Goal: Book appointment/travel/reservation

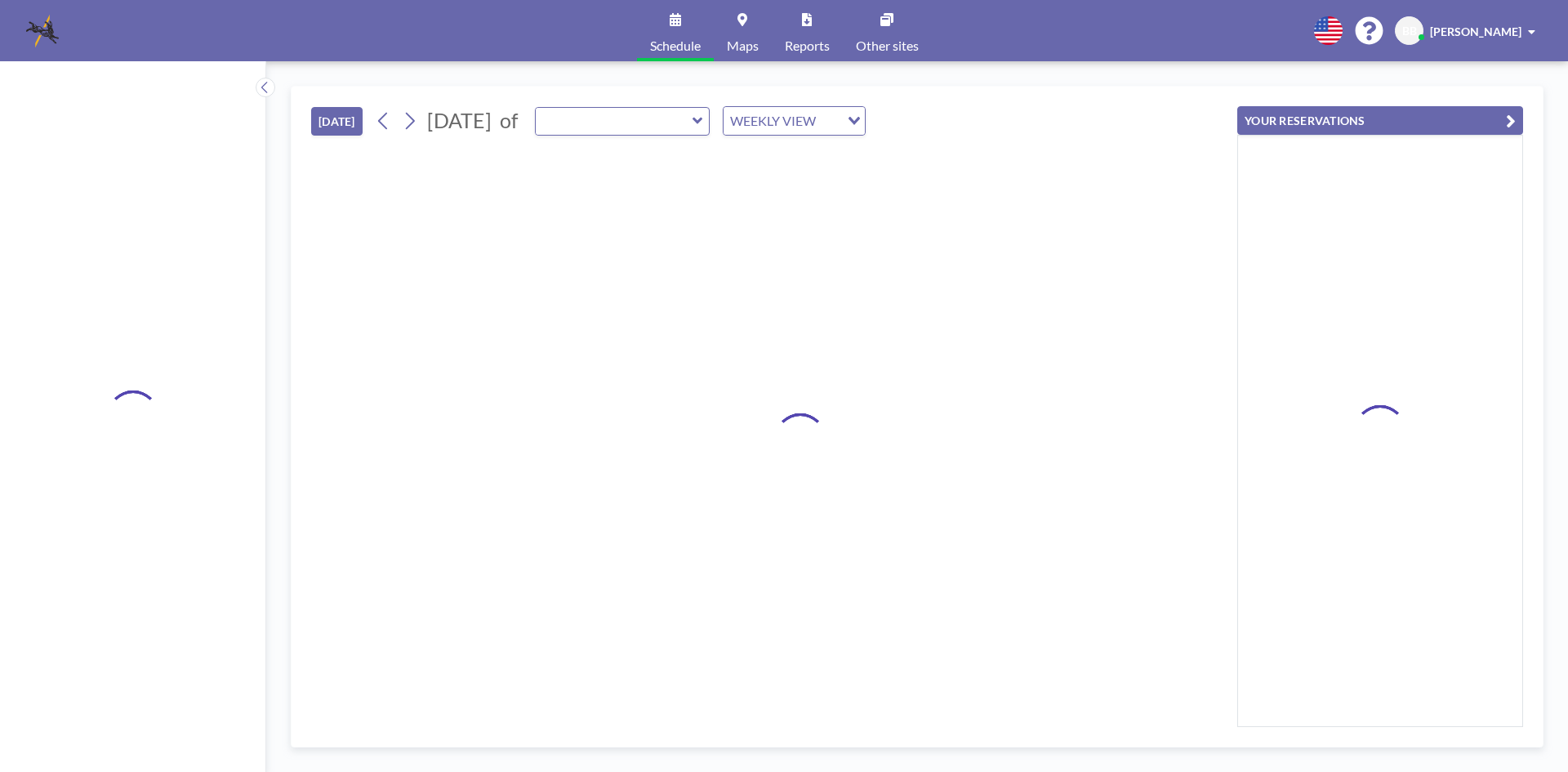
type input "[GEOGRAPHIC_DATA]"
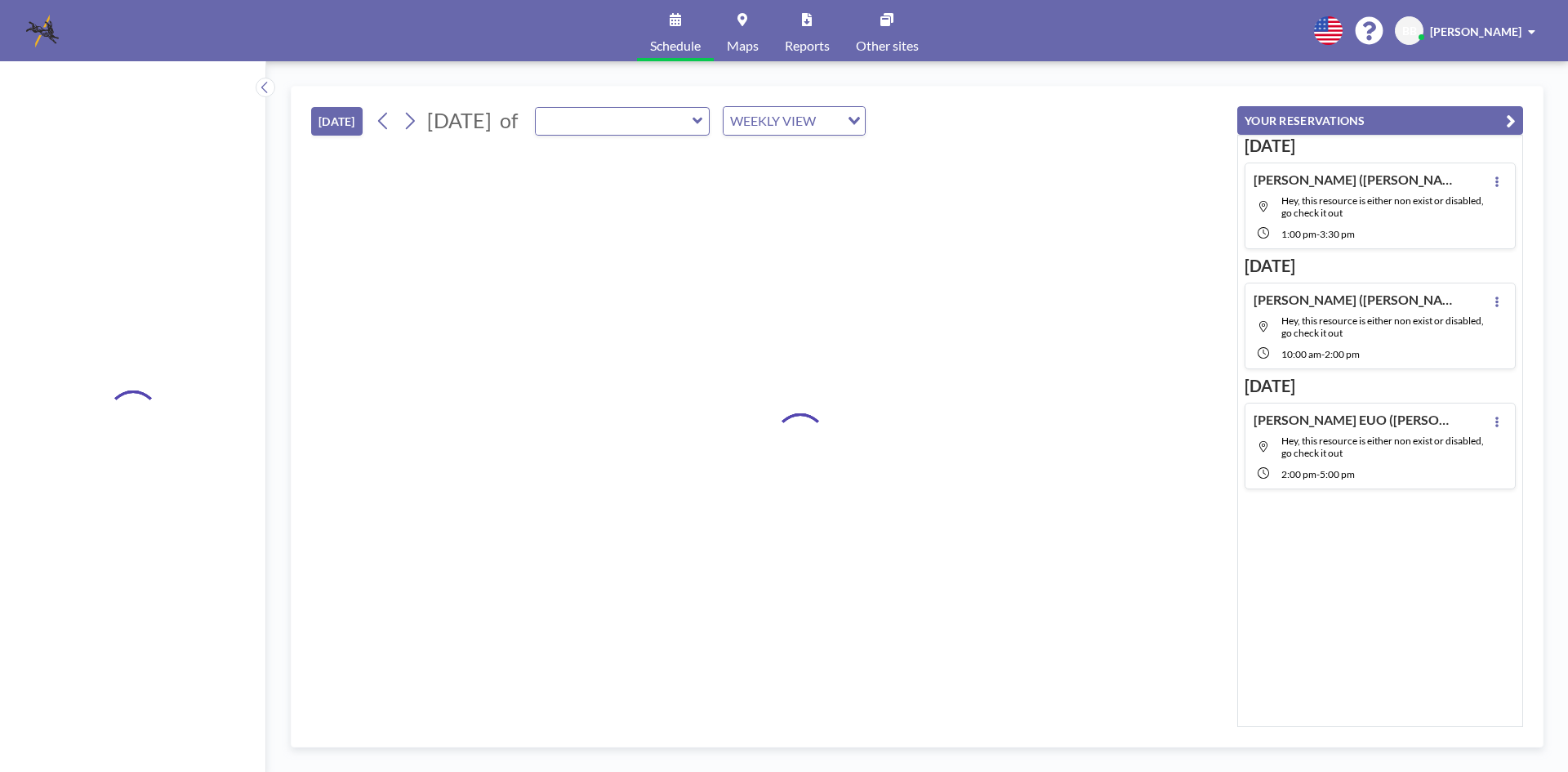
type input "[GEOGRAPHIC_DATA]"
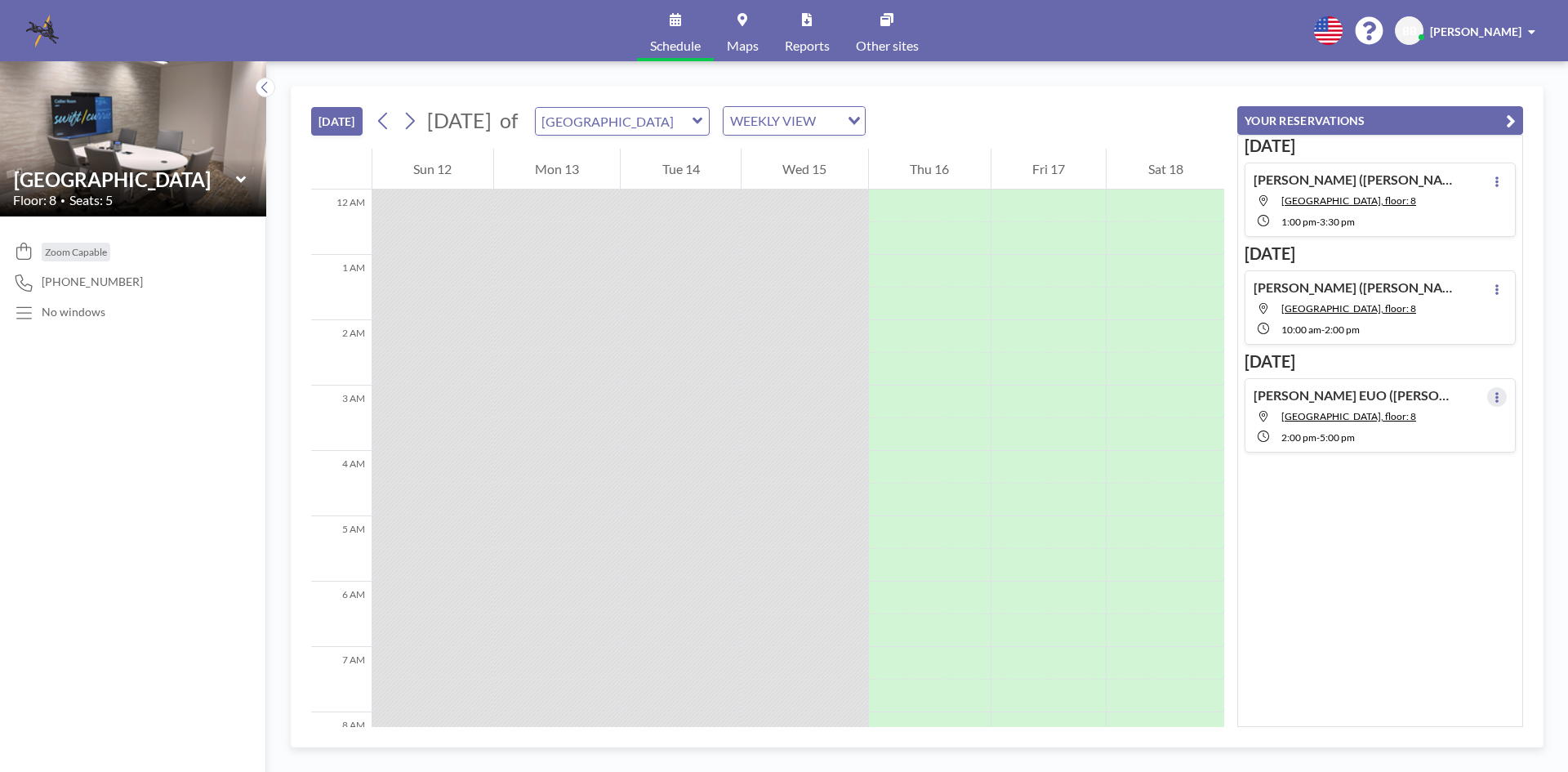
click at [1496, 394] on icon at bounding box center [1497, 397] width 3 height 11
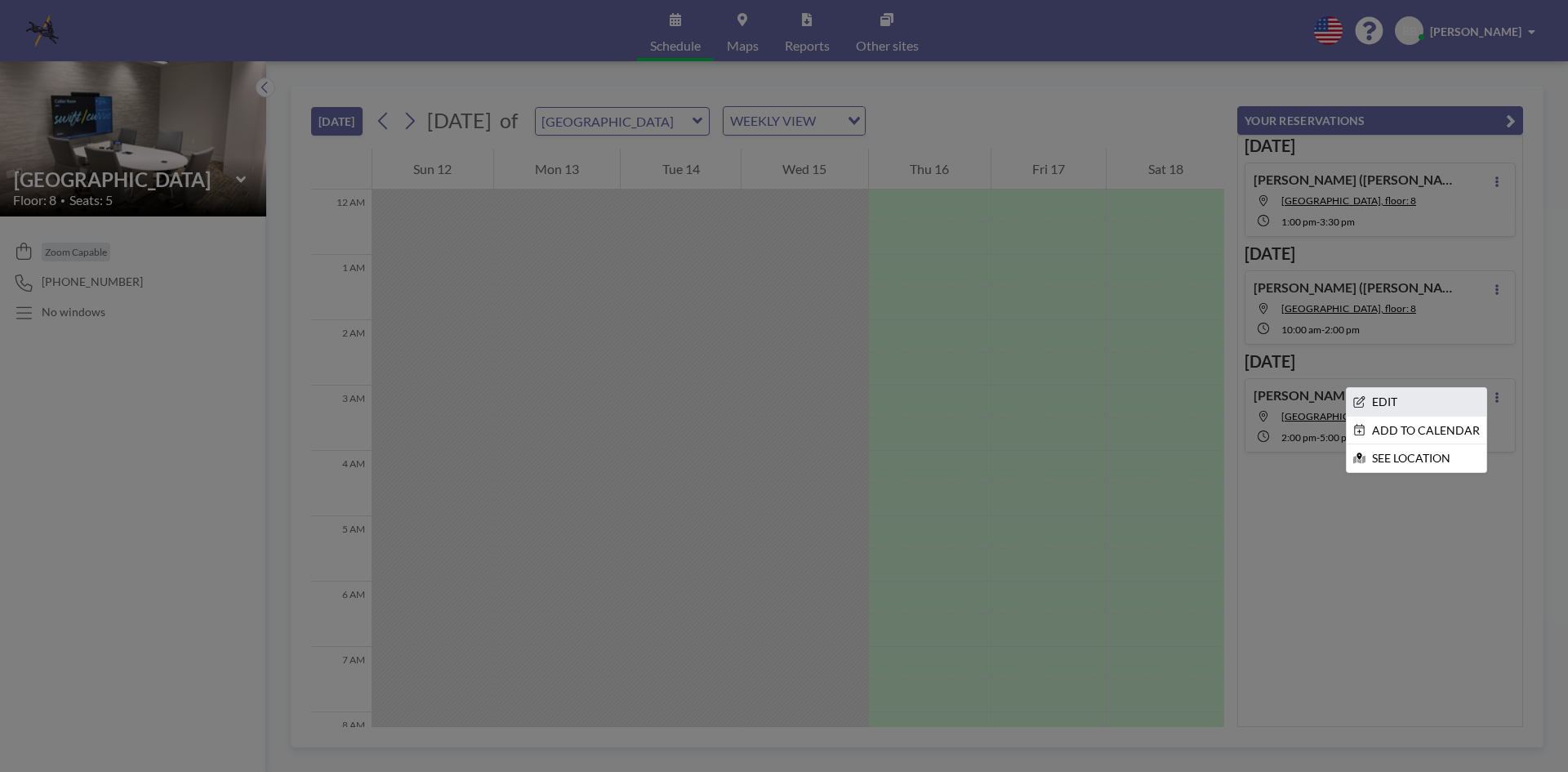
click at [1407, 401] on li "EDIT" at bounding box center [1417, 401] width 140 height 27
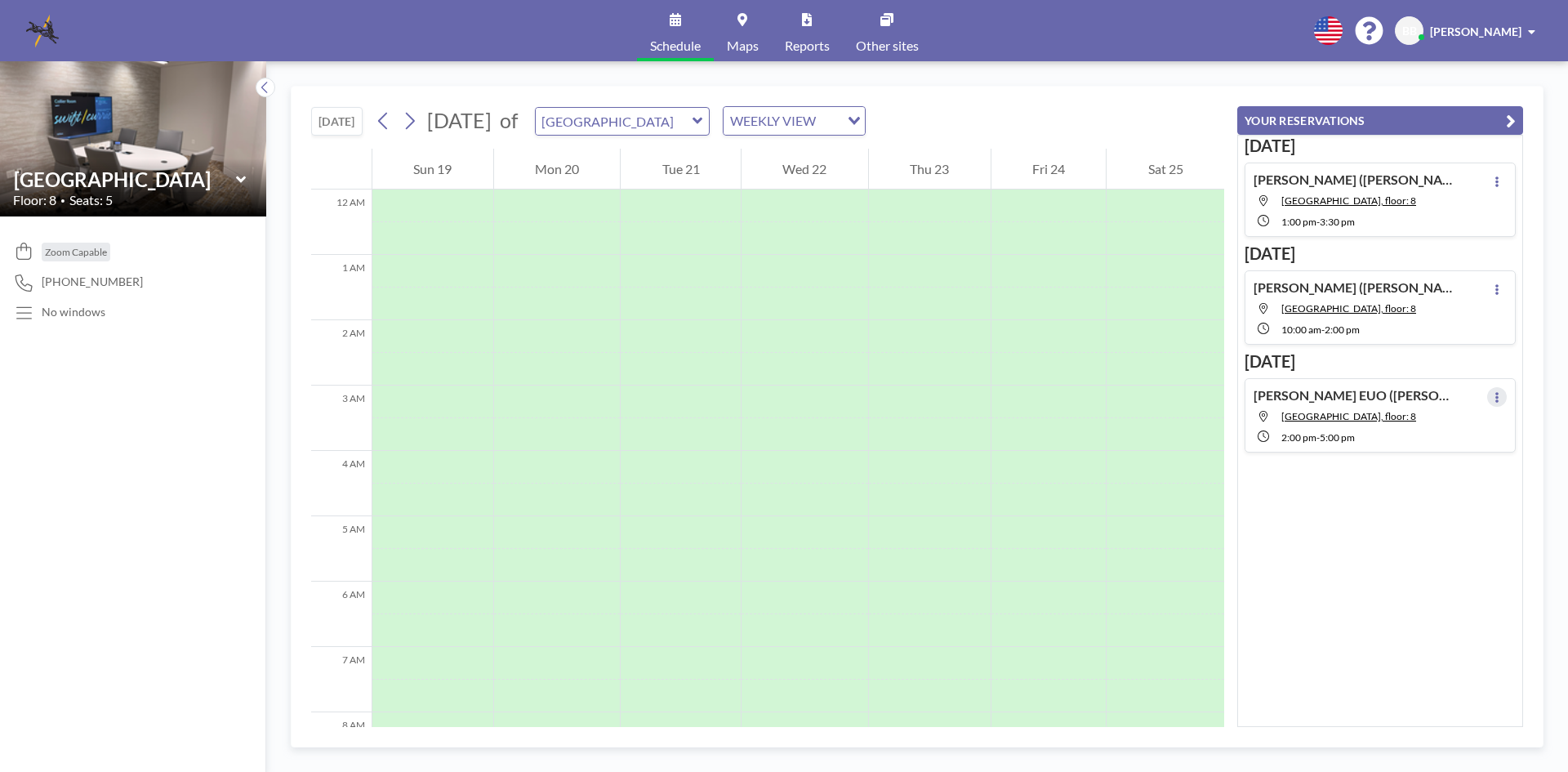
click at [1494, 397] on icon at bounding box center [1497, 397] width 7 height 11
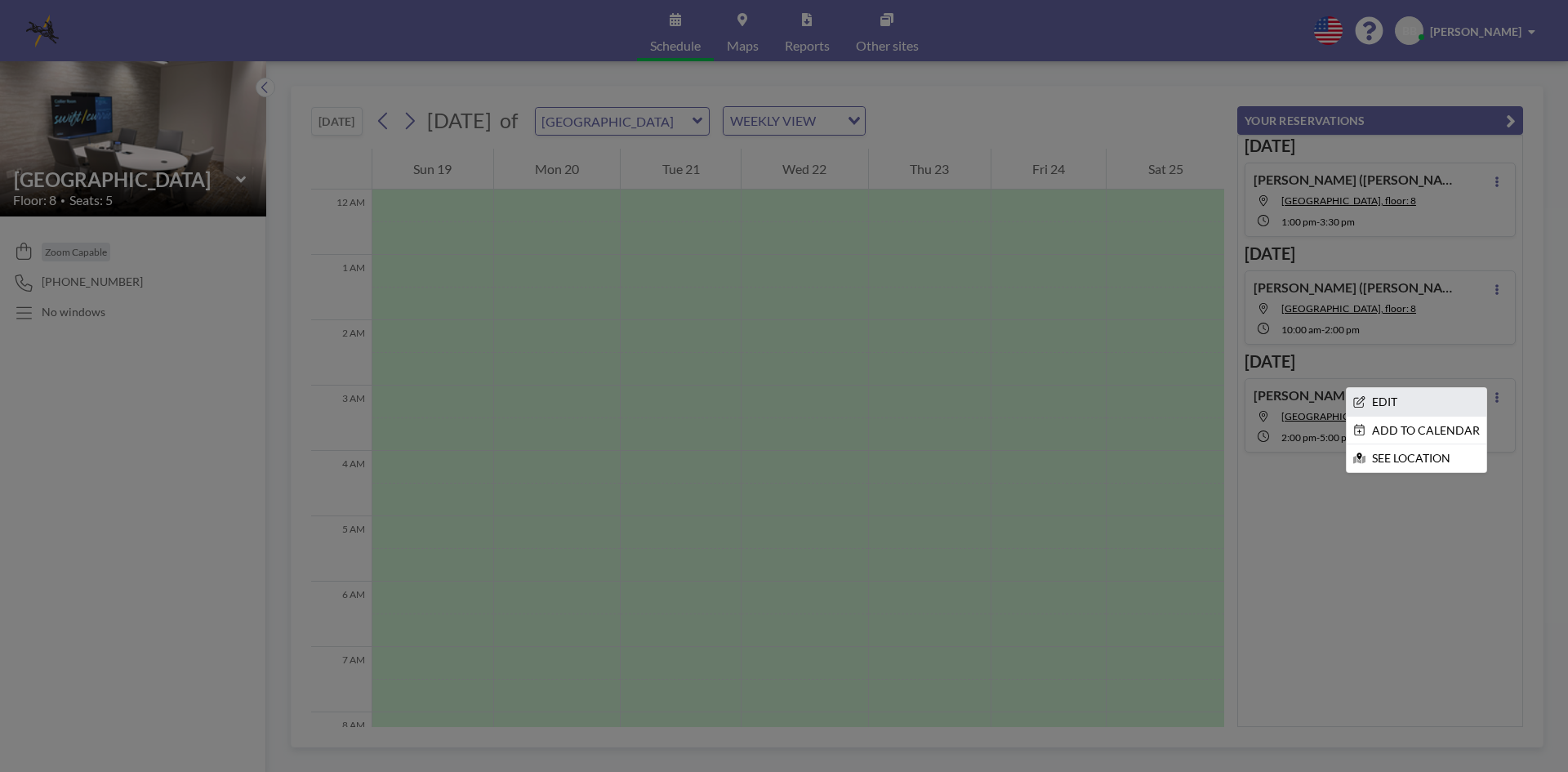
click at [1378, 403] on li "EDIT" at bounding box center [1417, 401] width 140 height 27
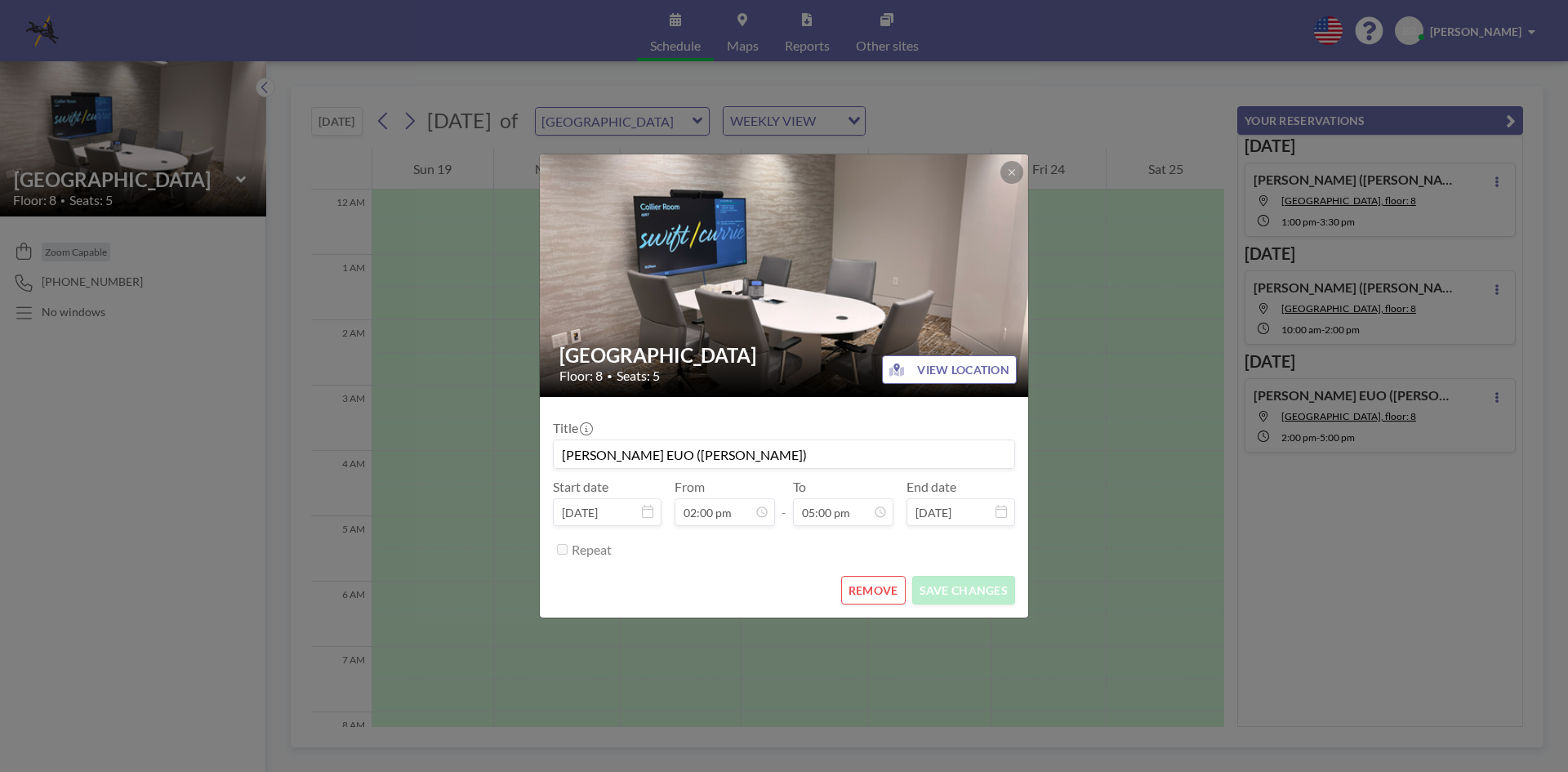
scroll to position [814, 0]
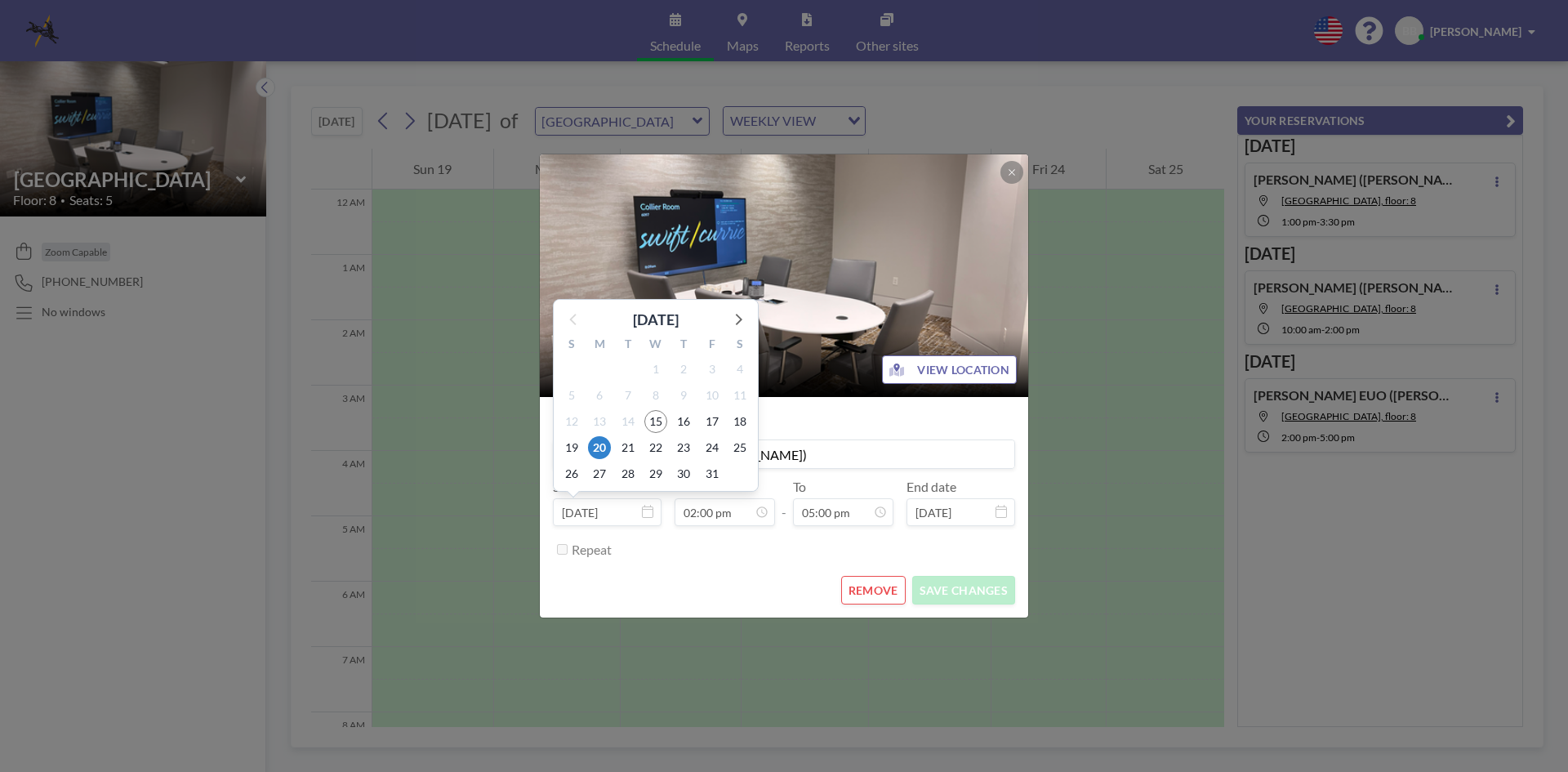
click at [647, 520] on input "Oct 20, 2025" at bounding box center [606, 511] width 108 height 27
click at [628, 447] on span "21" at bounding box center [628, 447] width 22 height 22
type input "Oct 21, 2025"
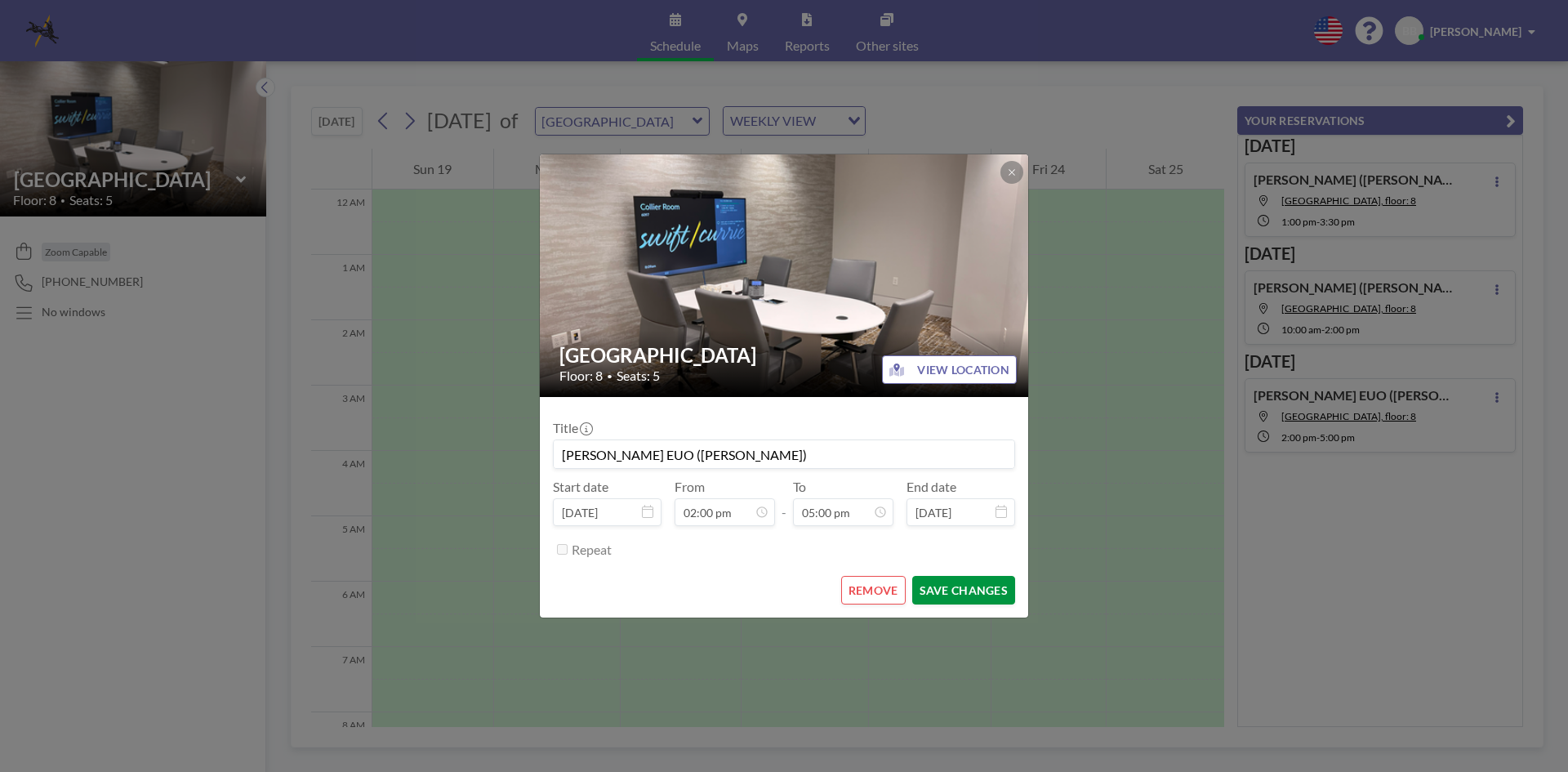
click at [984, 585] on button "SAVE CHANGES" at bounding box center [964, 589] width 103 height 28
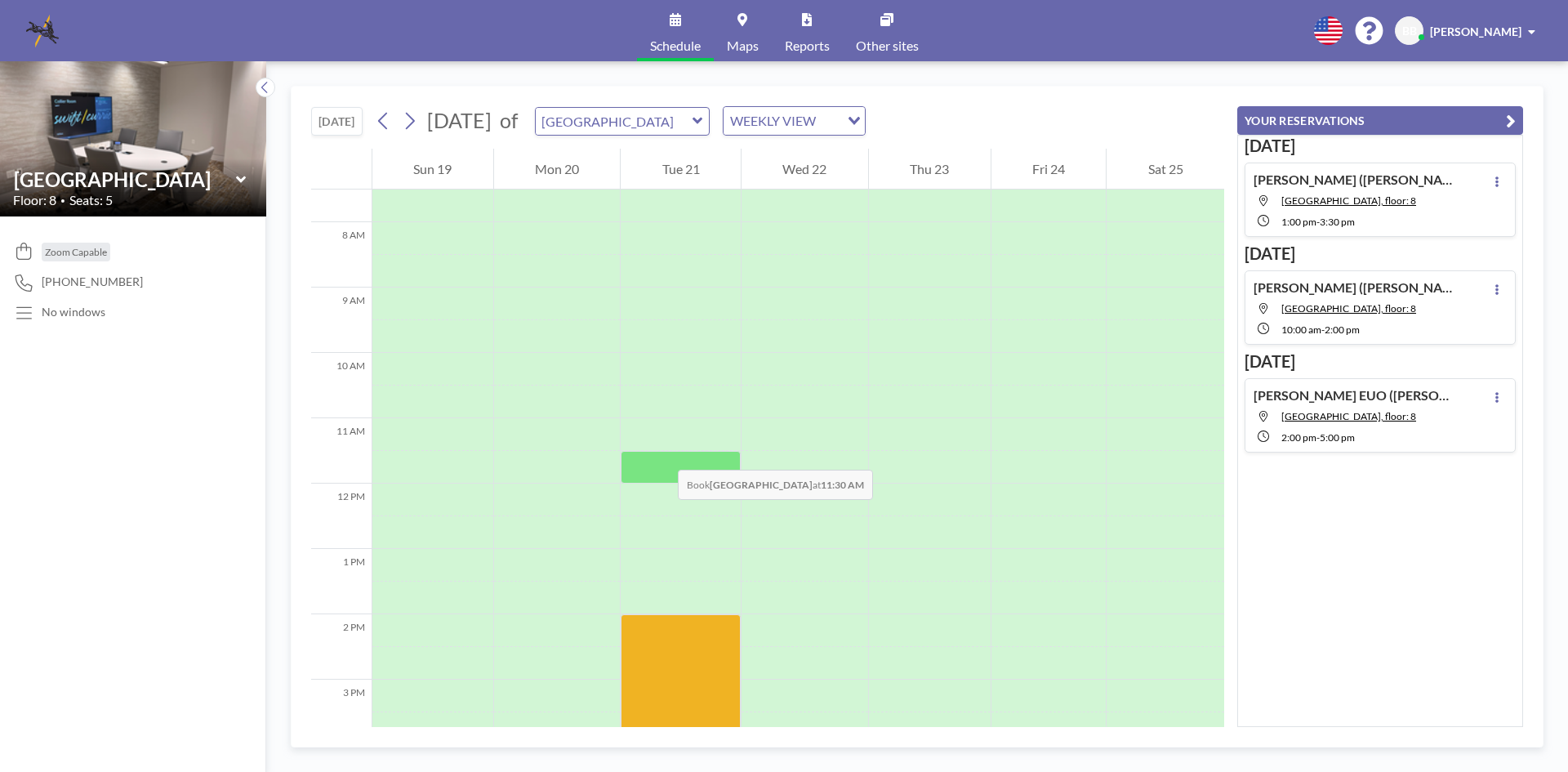
scroll to position [653, 0]
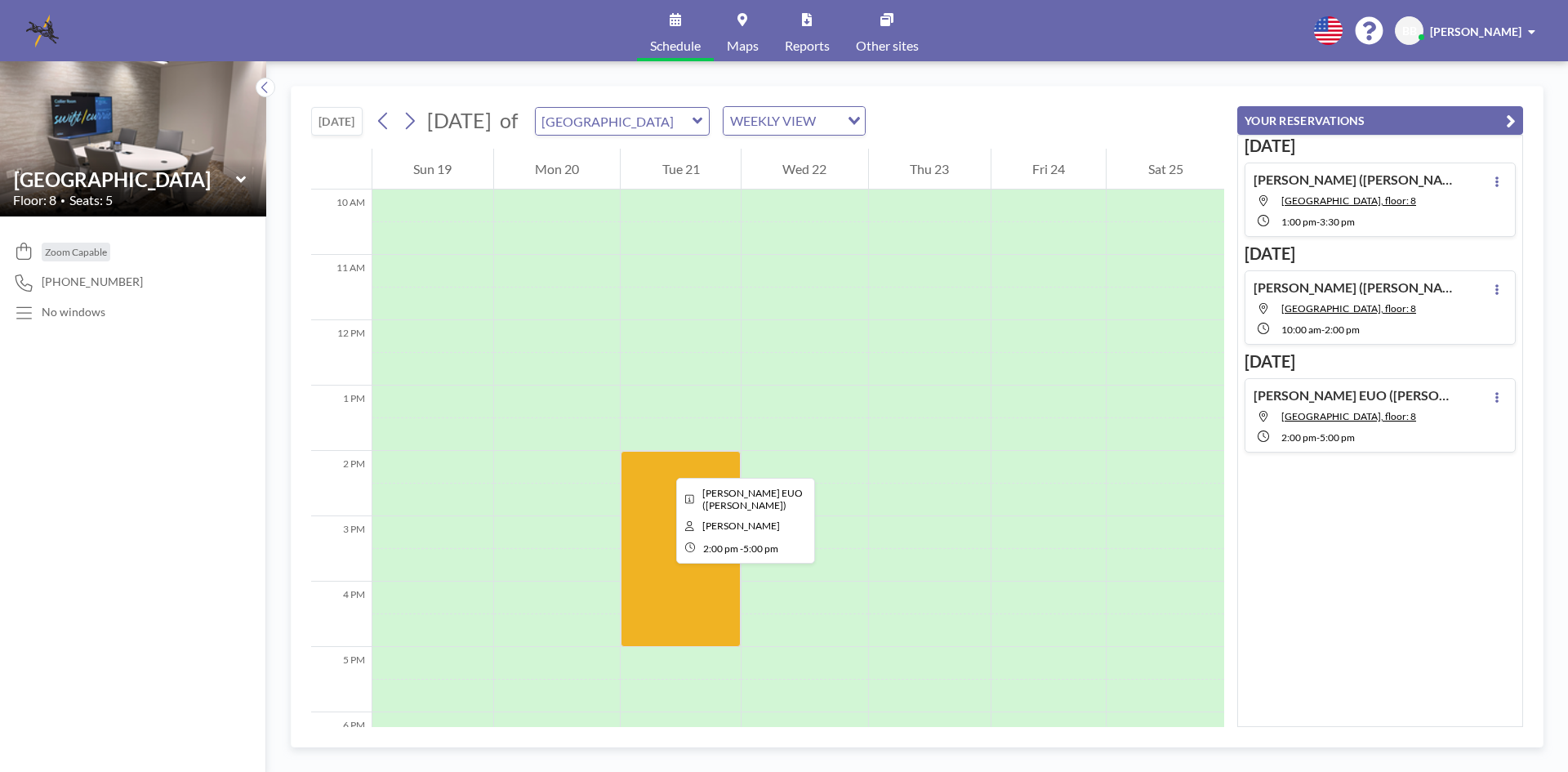
click at [663, 463] on div at bounding box center [681, 549] width 120 height 196
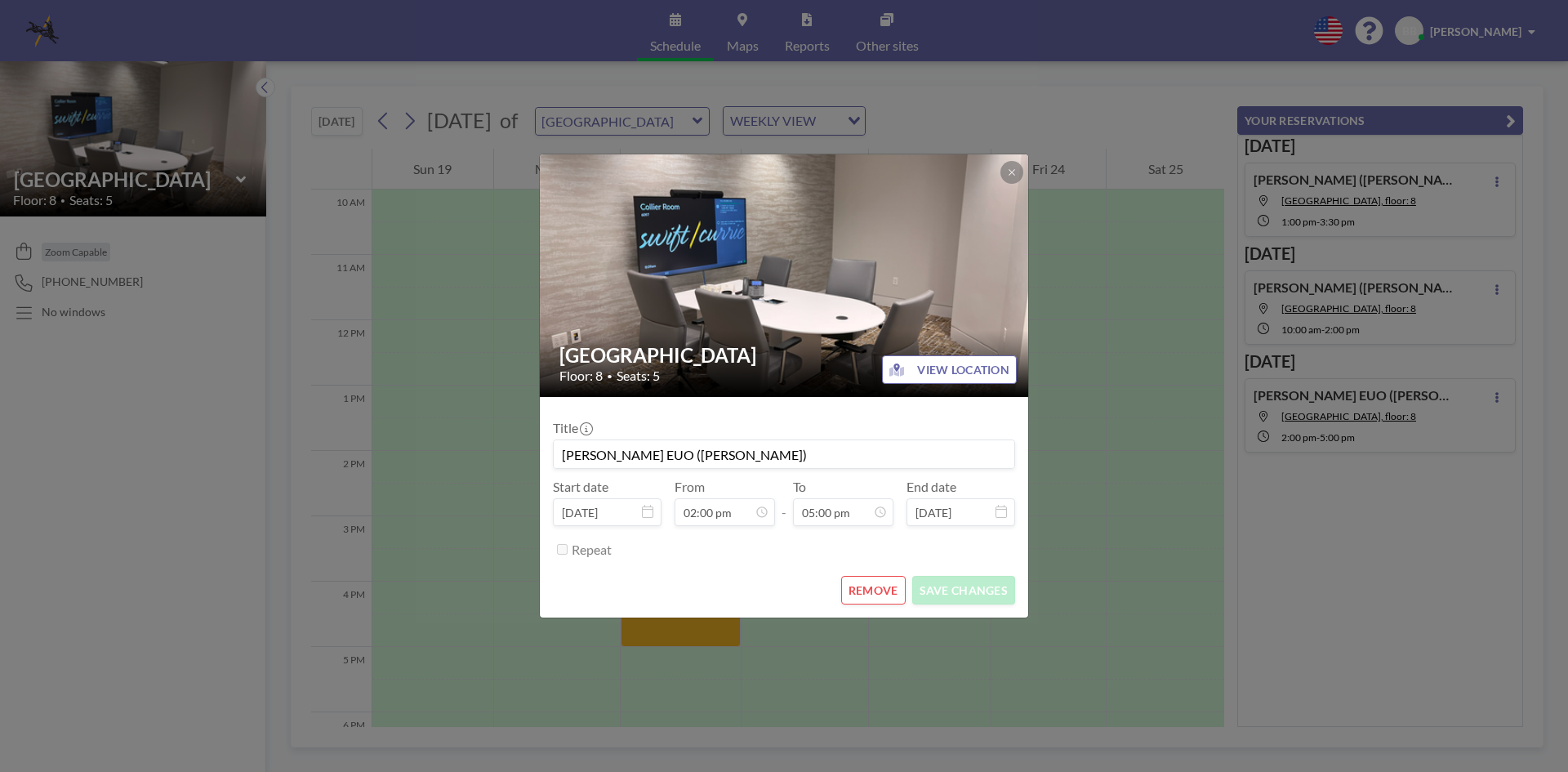
click at [1413, 492] on div "Brookwood Room Floor: 8 • Seats: 5 VIEW LOCATION Title Rebecca Strickland EUO (…" at bounding box center [784, 386] width 1568 height 772
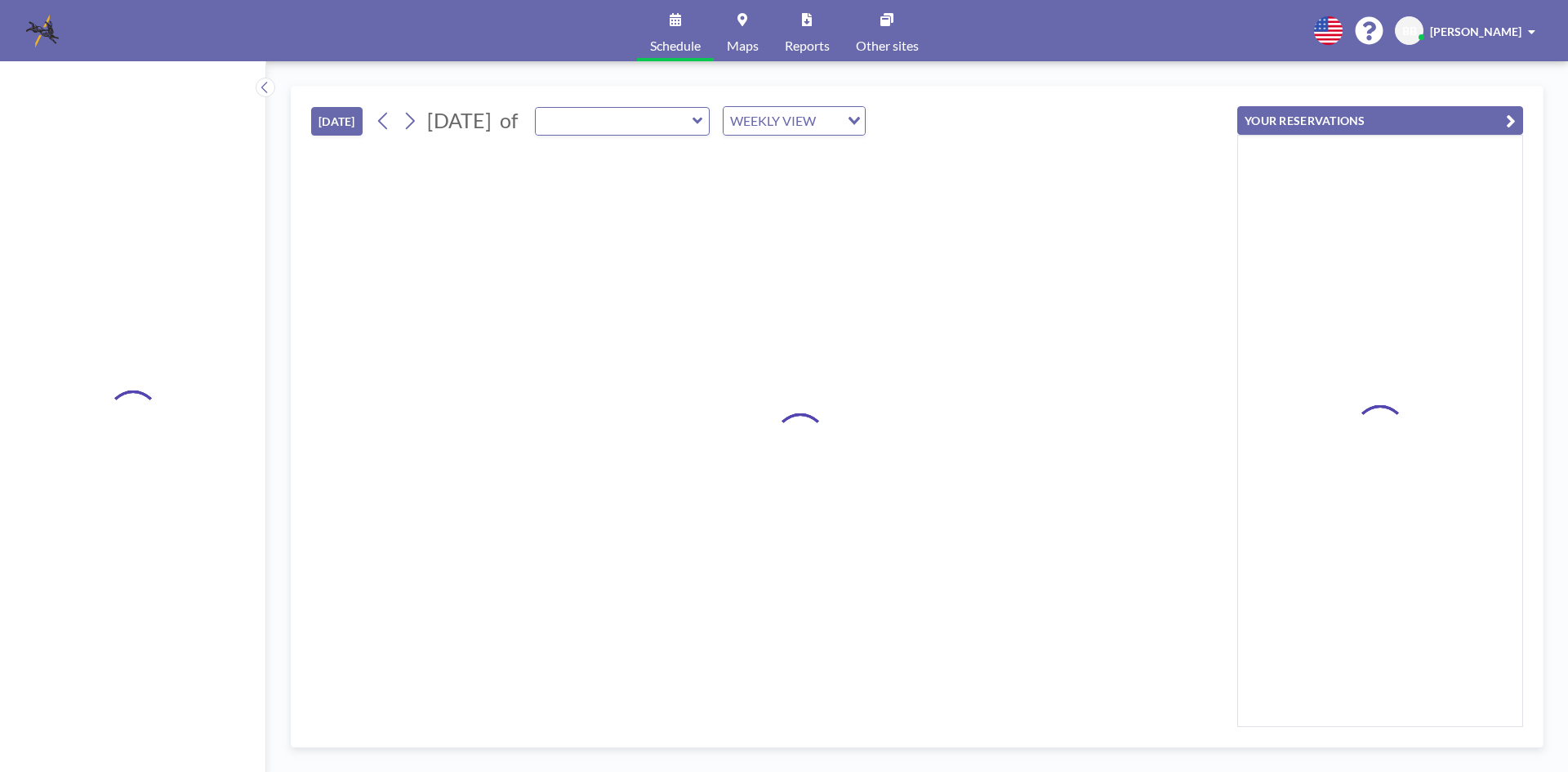
type input "[GEOGRAPHIC_DATA]"
